Goal: Communication & Community: Answer question/provide support

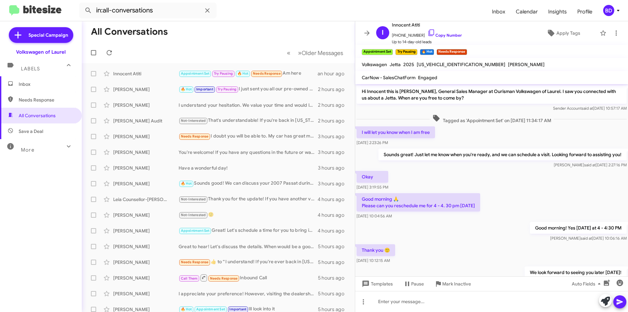
scroll to position [156, 0]
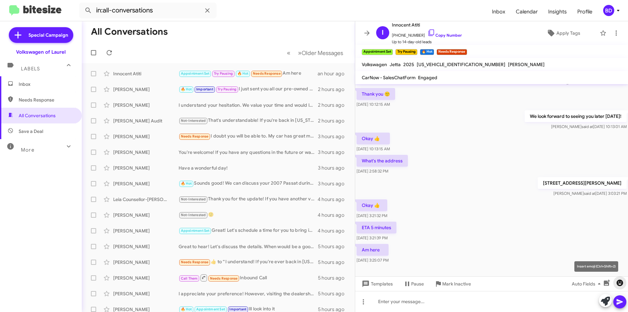
click at [620, 284] on icon "button" at bounding box center [620, 283] width 8 height 8
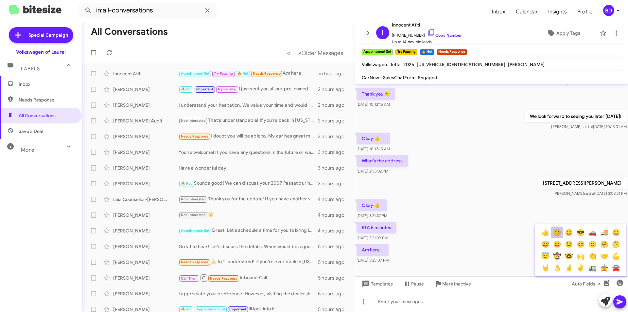
click at [559, 234] on button "🙂" at bounding box center [558, 232] width 12 height 12
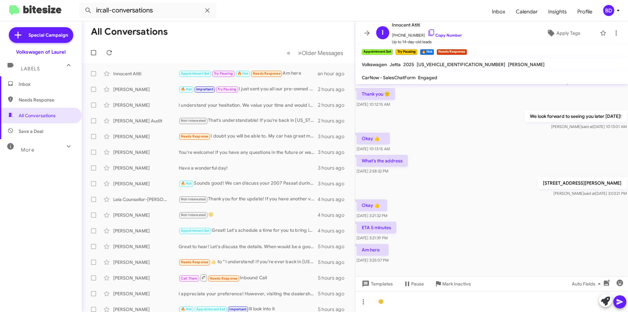
click at [621, 299] on icon at bounding box center [620, 302] width 8 height 8
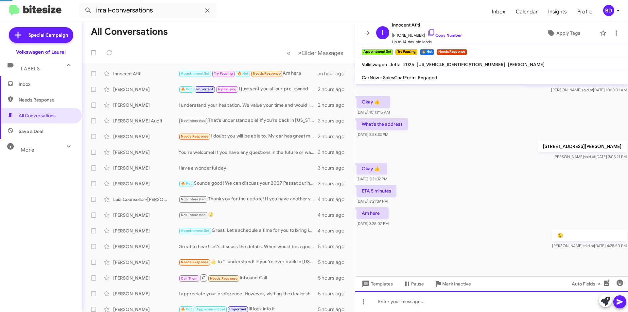
scroll to position [193, 0]
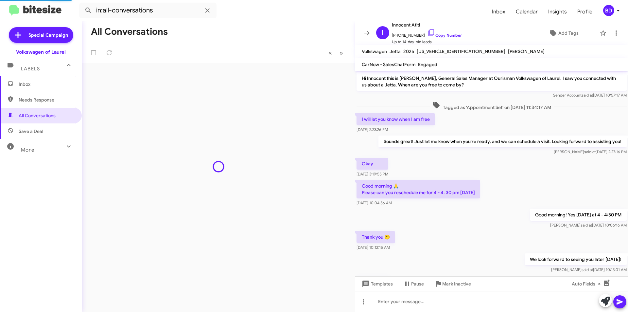
scroll to position [180, 0]
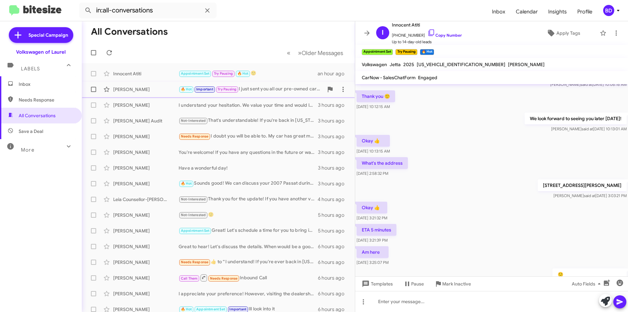
click at [157, 90] on div "[PERSON_NAME]" at bounding box center [145, 89] width 65 height 7
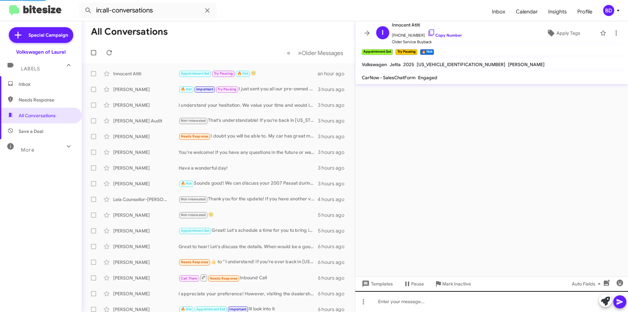
scroll to position [286, 0]
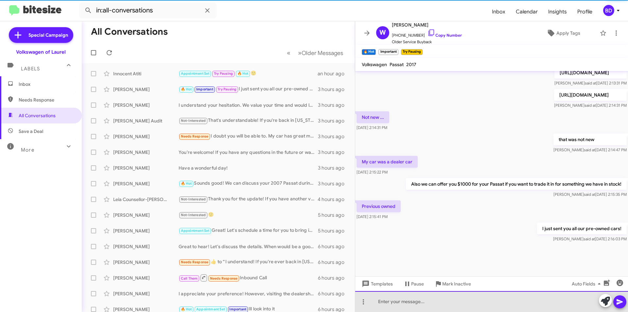
click at [422, 302] on div at bounding box center [491, 301] width 273 height 21
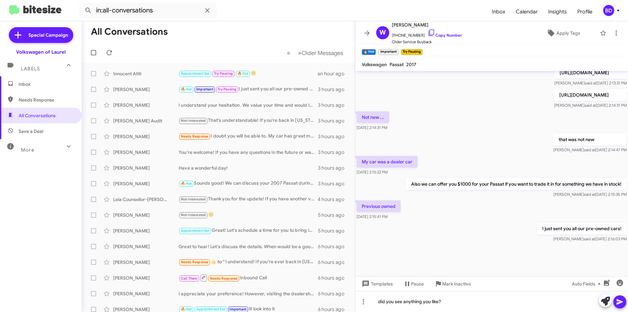
click at [620, 299] on icon at bounding box center [620, 302] width 8 height 8
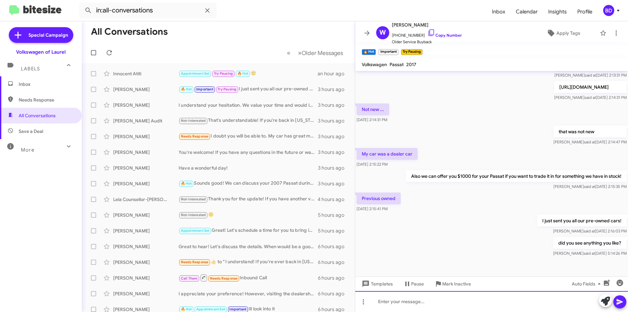
scroll to position [468, 0]
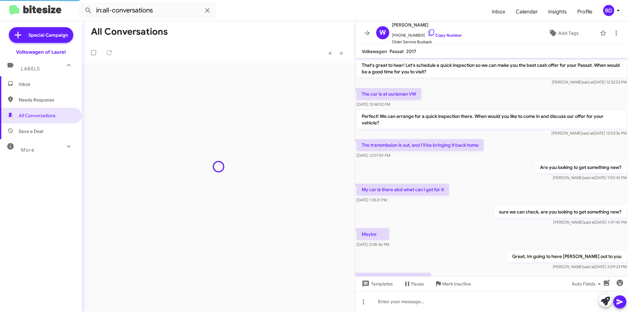
scroll to position [260, 0]
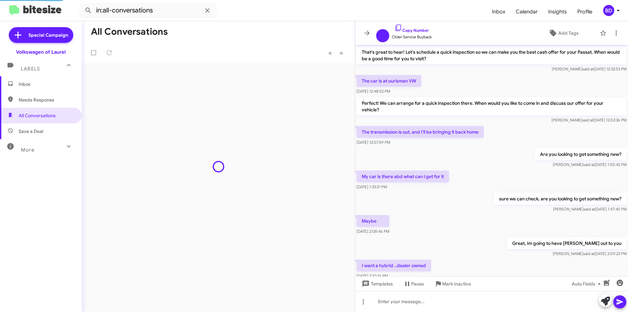
scroll to position [260, 0]
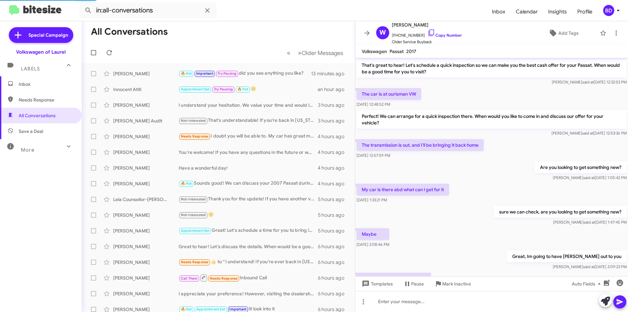
scroll to position [273, 0]
